Goal: Find specific page/section: Find specific page/section

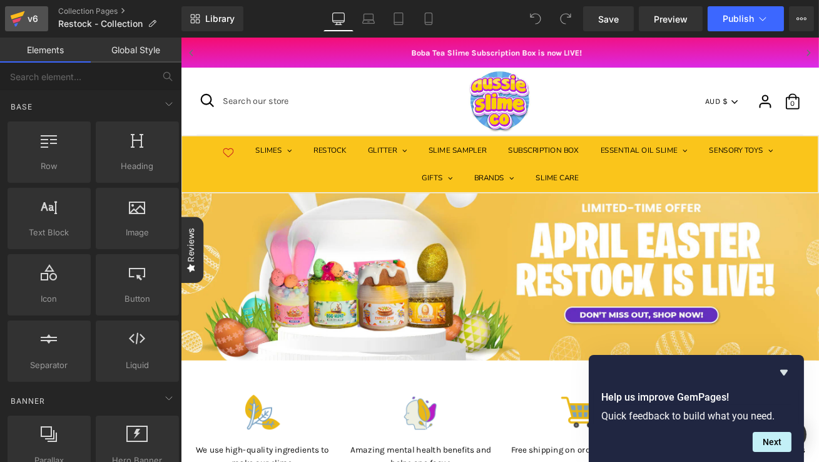
click at [4, 8] on div "v6 Collection Pages Restock - Collection" at bounding box center [90, 19] width 181 height 38
click at [21, 17] on icon at bounding box center [17, 18] width 15 height 31
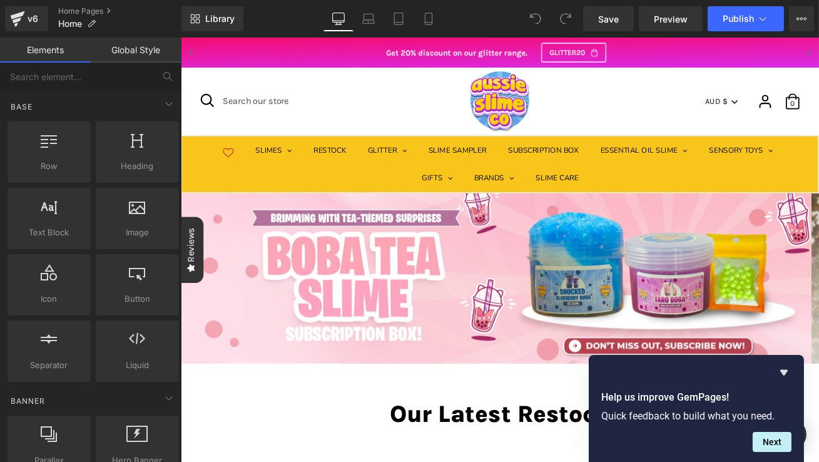
scroll to position [103, 0]
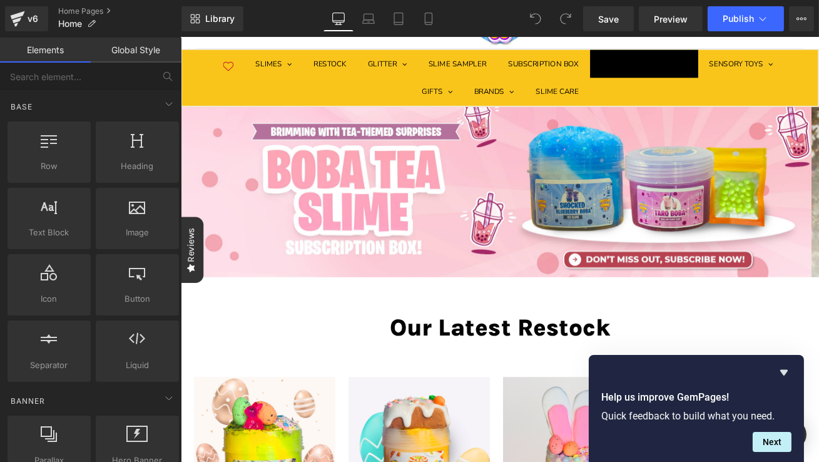
click at [678, 75] on span "ESSENTIAL OIL SLIME" at bounding box center [723, 69] width 91 height 13
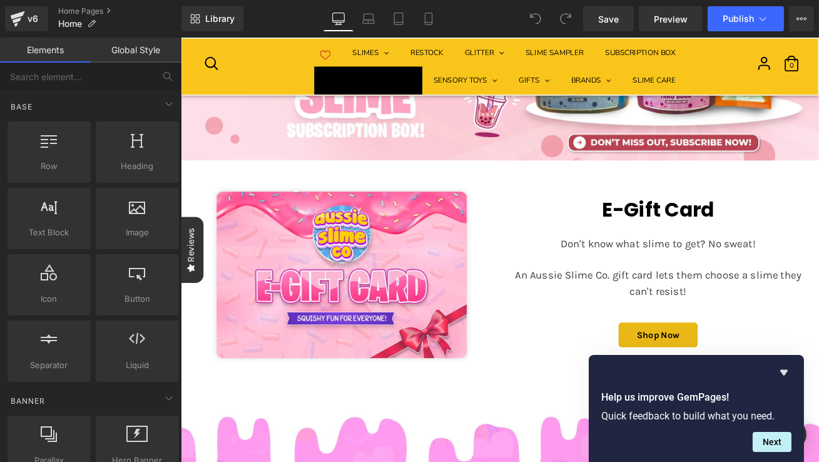
scroll to position [846, 0]
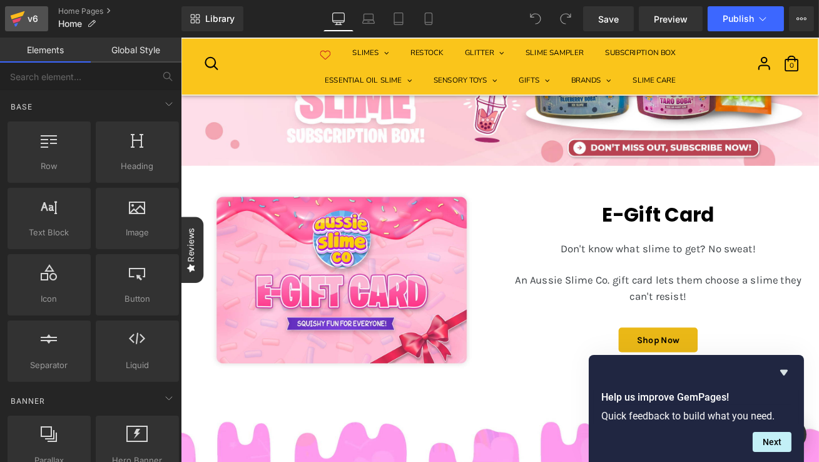
click at [7, 17] on link "v6" at bounding box center [26, 18] width 43 height 25
